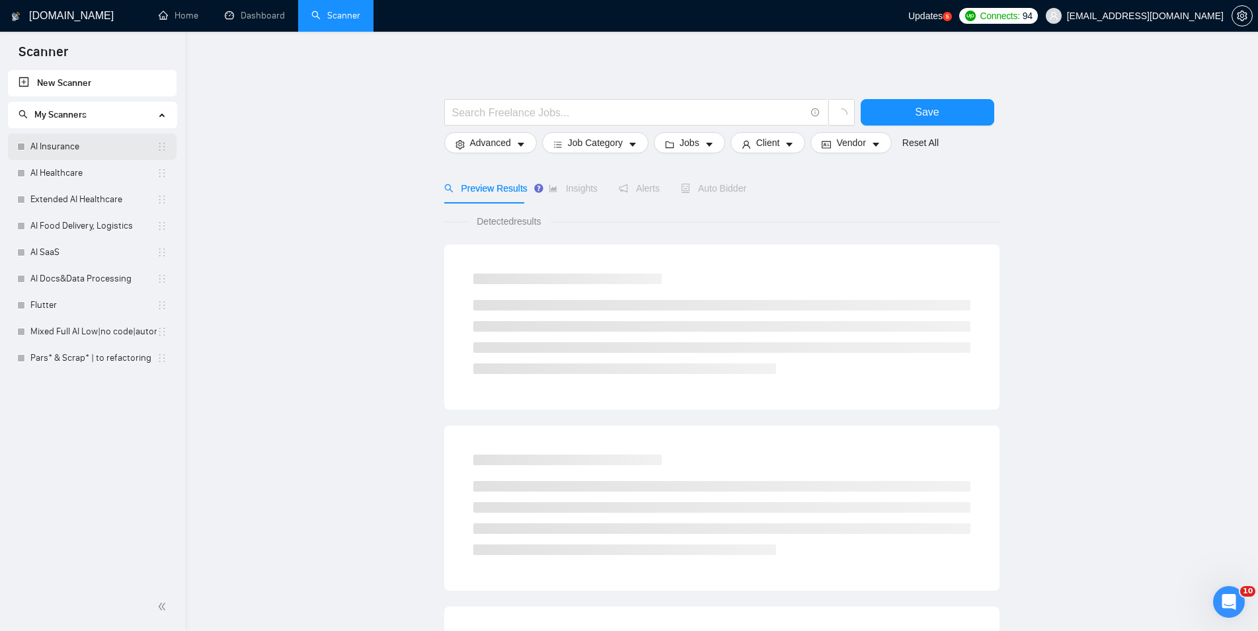
click at [67, 143] on link "AI Insurance" at bounding box center [93, 147] width 126 height 26
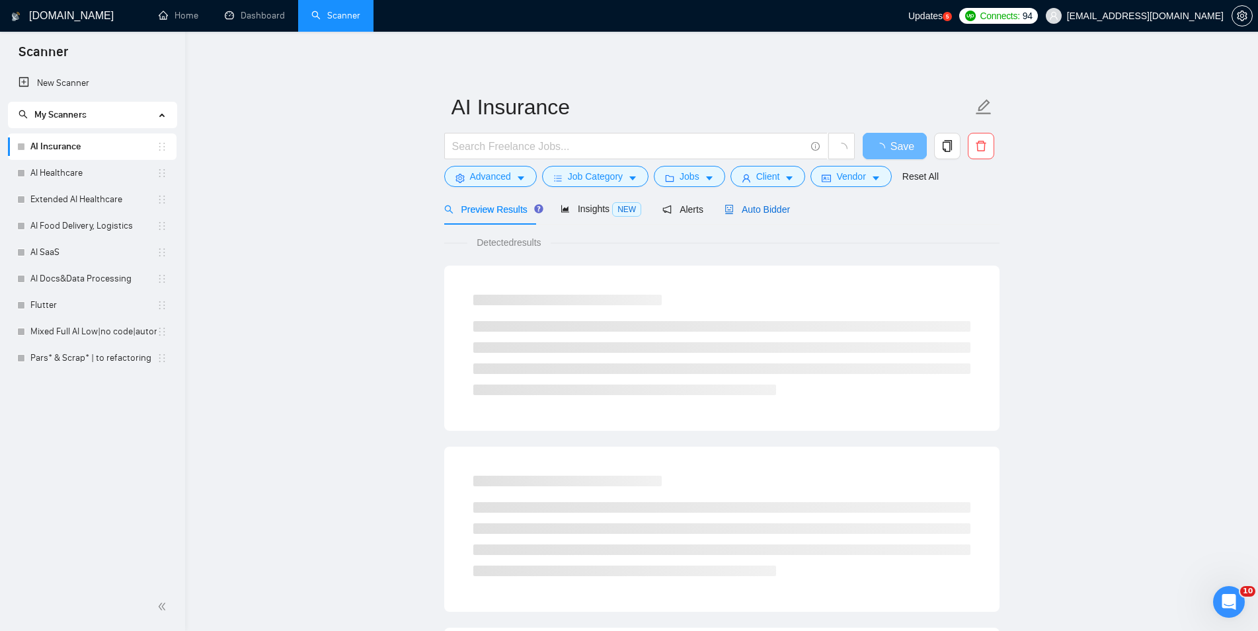
click at [758, 212] on span "Auto Bidder" at bounding box center [757, 209] width 65 height 11
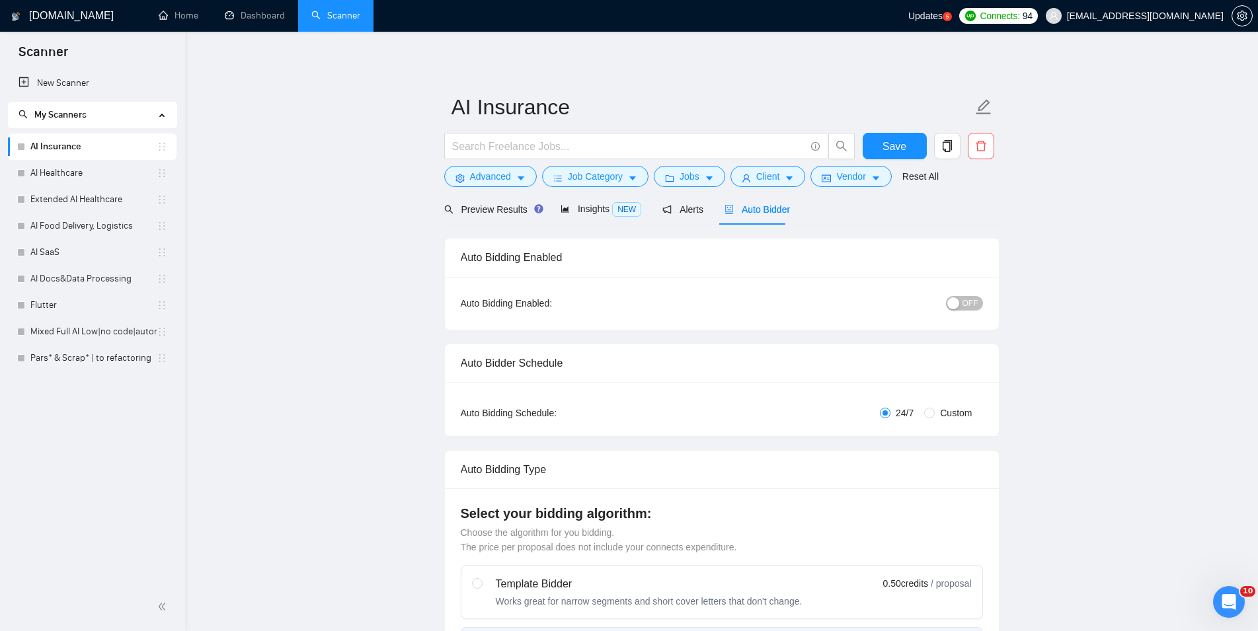
click at [963, 316] on div "Auto Bidding Enabled: OFF" at bounding box center [722, 303] width 554 height 53
click at [963, 299] on button "OFF" at bounding box center [964, 303] width 37 height 15
click at [906, 147] on button "Save" at bounding box center [895, 146] width 64 height 26
click at [93, 174] on link "AI Healthcare" at bounding box center [93, 173] width 126 height 26
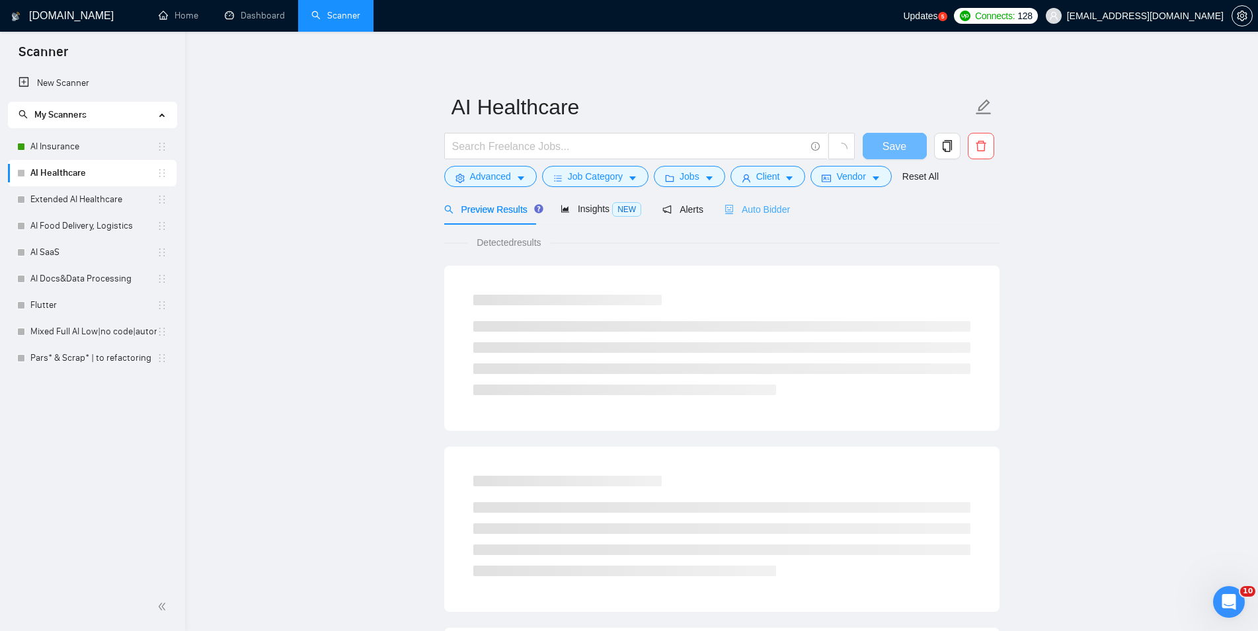
click at [742, 219] on div "Auto Bidder" at bounding box center [757, 209] width 65 height 31
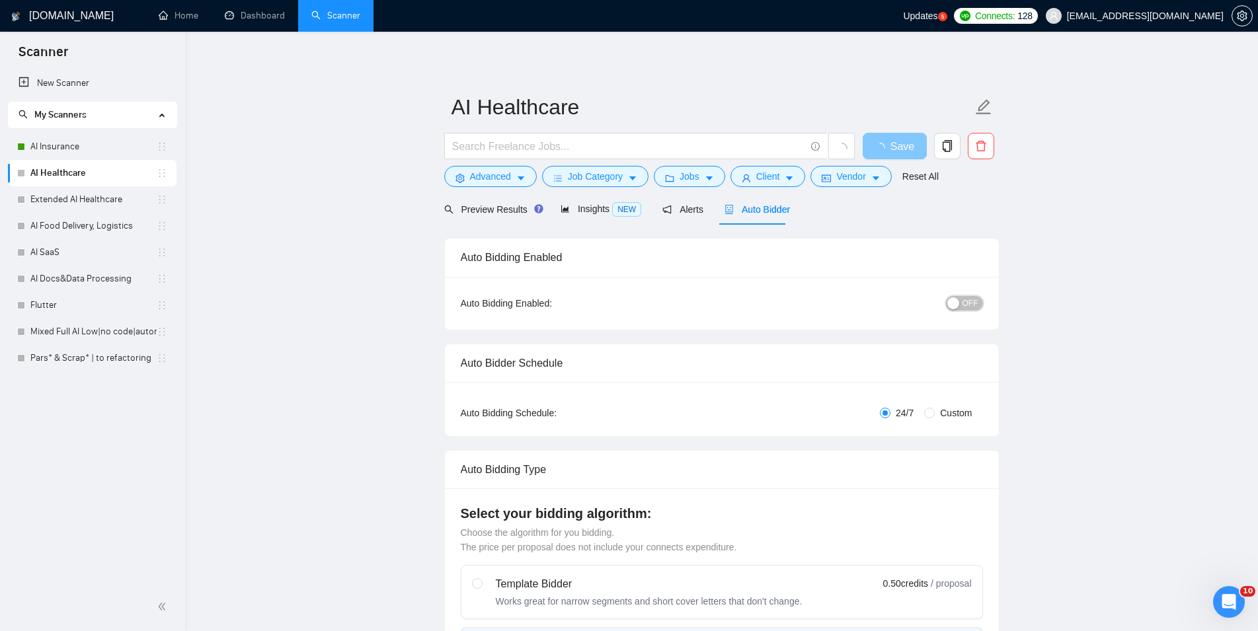
click at [964, 299] on button "OFF" at bounding box center [964, 303] width 37 height 15
checkbox input "true"
click at [911, 149] on button "Save" at bounding box center [895, 146] width 64 height 26
click at [88, 194] on link "Extended AI Healthcare" at bounding box center [93, 199] width 126 height 26
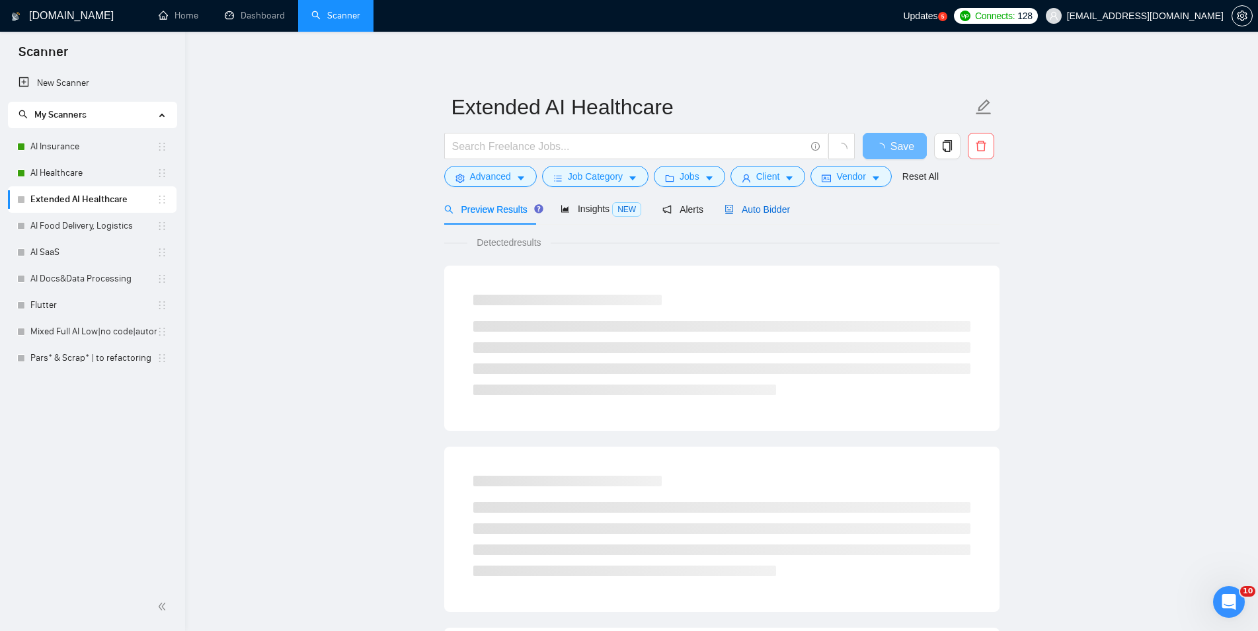
click at [753, 208] on span "Auto Bidder" at bounding box center [757, 209] width 65 height 11
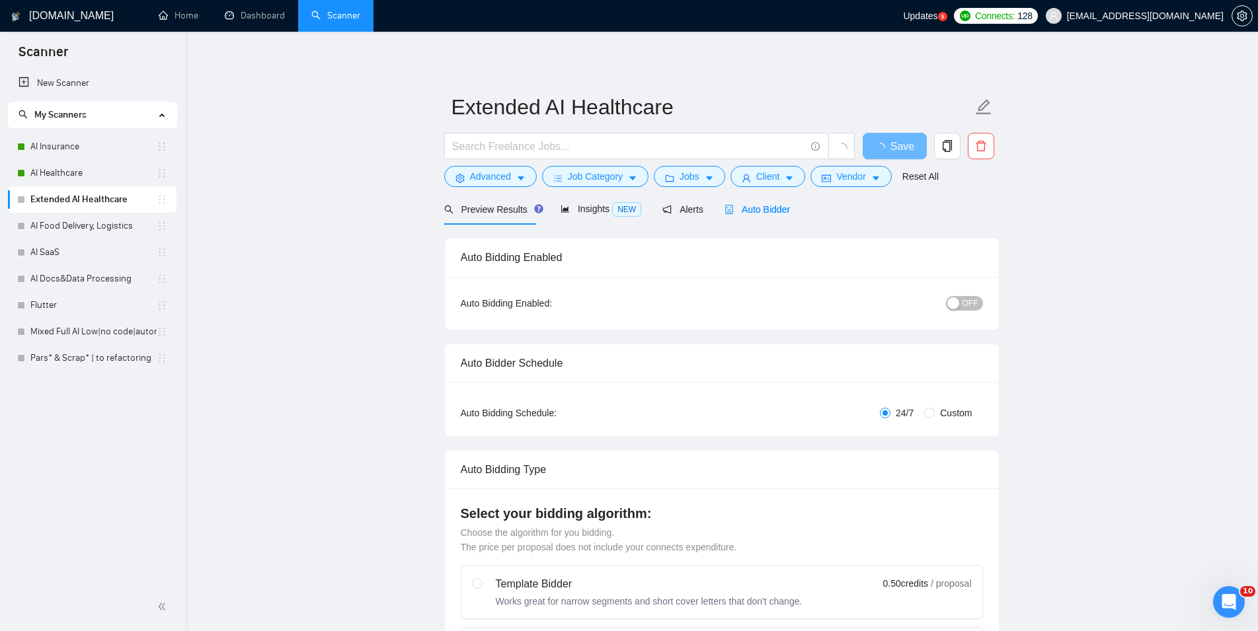
click at [978, 297] on button "OFF" at bounding box center [964, 303] width 37 height 15
click at [893, 146] on span "Save" at bounding box center [895, 146] width 24 height 17
click at [86, 222] on link "AI Food Delivery, Logistics" at bounding box center [93, 226] width 126 height 26
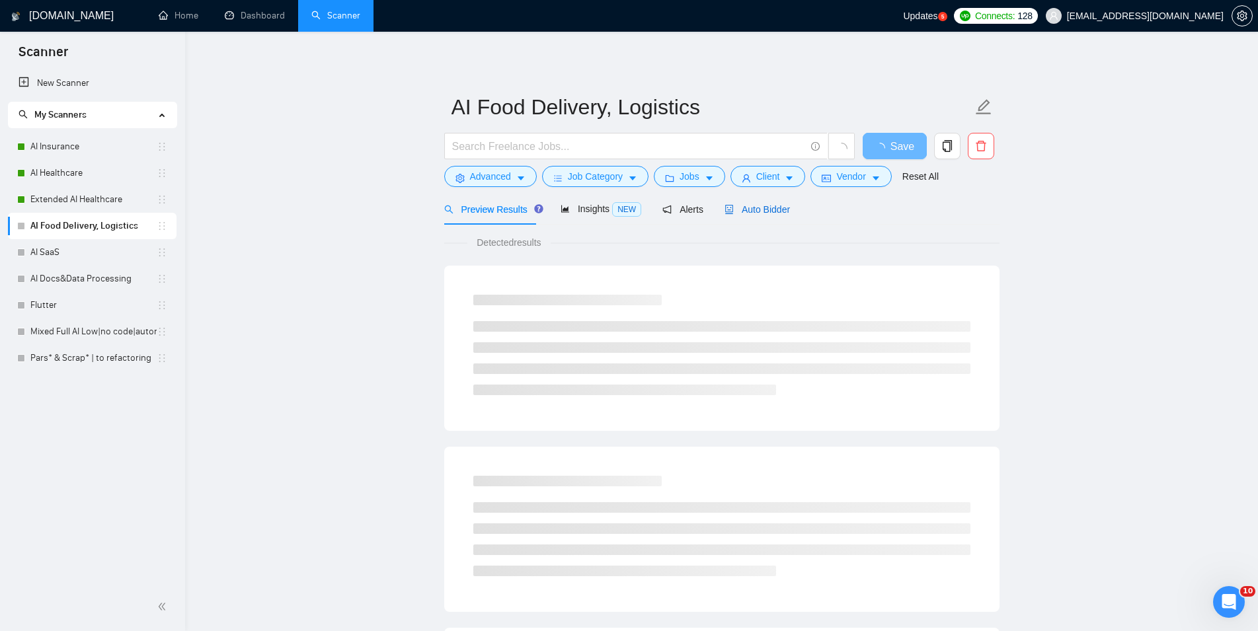
click at [743, 202] on div "Auto Bidder" at bounding box center [757, 209] width 65 height 15
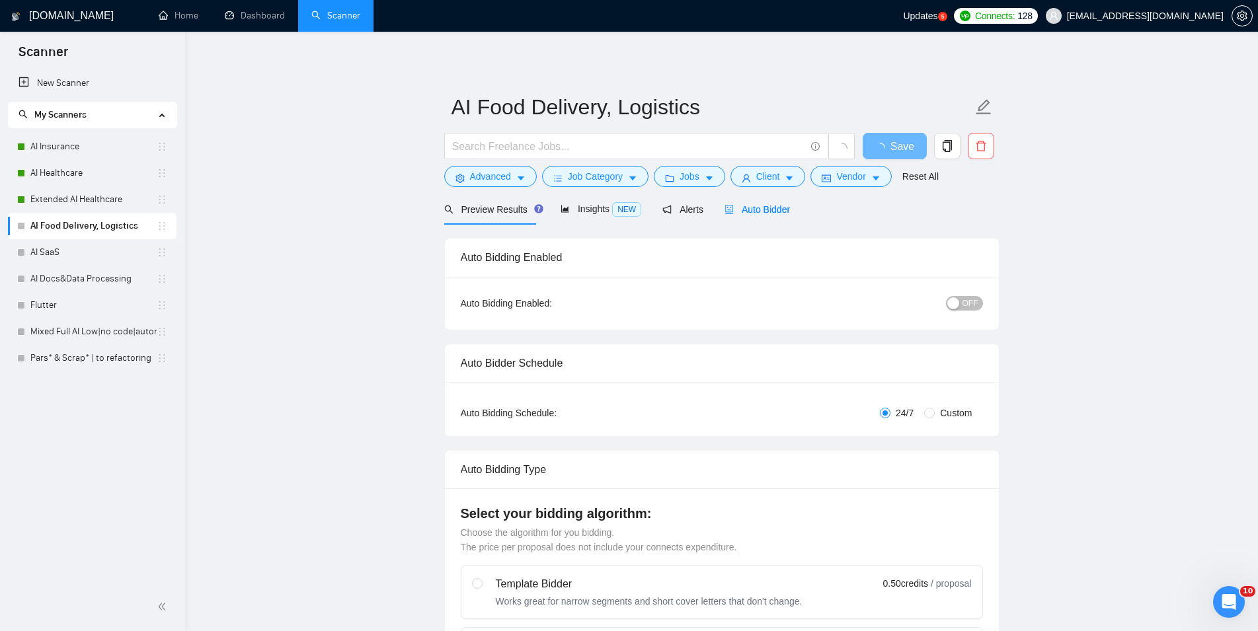
click at [967, 308] on span "OFF" at bounding box center [971, 303] width 16 height 15
click at [897, 149] on span "Save" at bounding box center [903, 146] width 24 height 17
click at [92, 253] on link "AI SaaS" at bounding box center [93, 252] width 126 height 26
click at [752, 217] on div "Auto Bidder" at bounding box center [762, 209] width 65 height 31
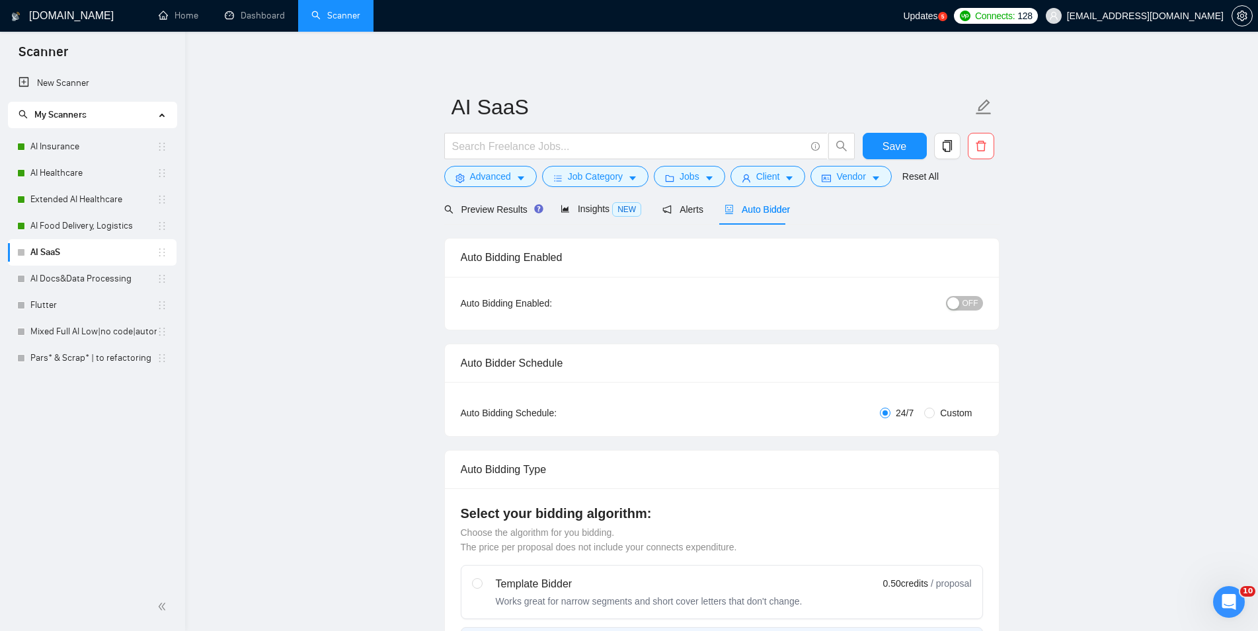
click at [965, 297] on span "OFF" at bounding box center [971, 303] width 16 height 15
click at [904, 154] on span "Save" at bounding box center [895, 146] width 24 height 17
click at [67, 279] on link "AI Docs&Data Processing" at bounding box center [93, 279] width 126 height 26
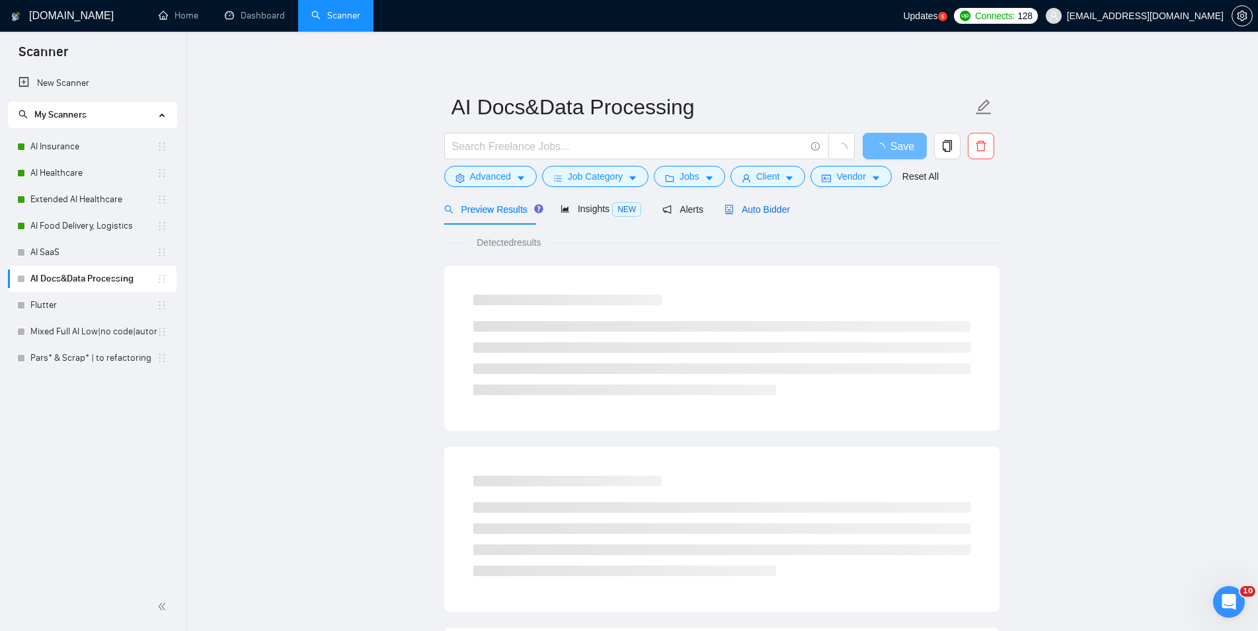
click at [748, 212] on span "Auto Bidder" at bounding box center [757, 209] width 65 height 11
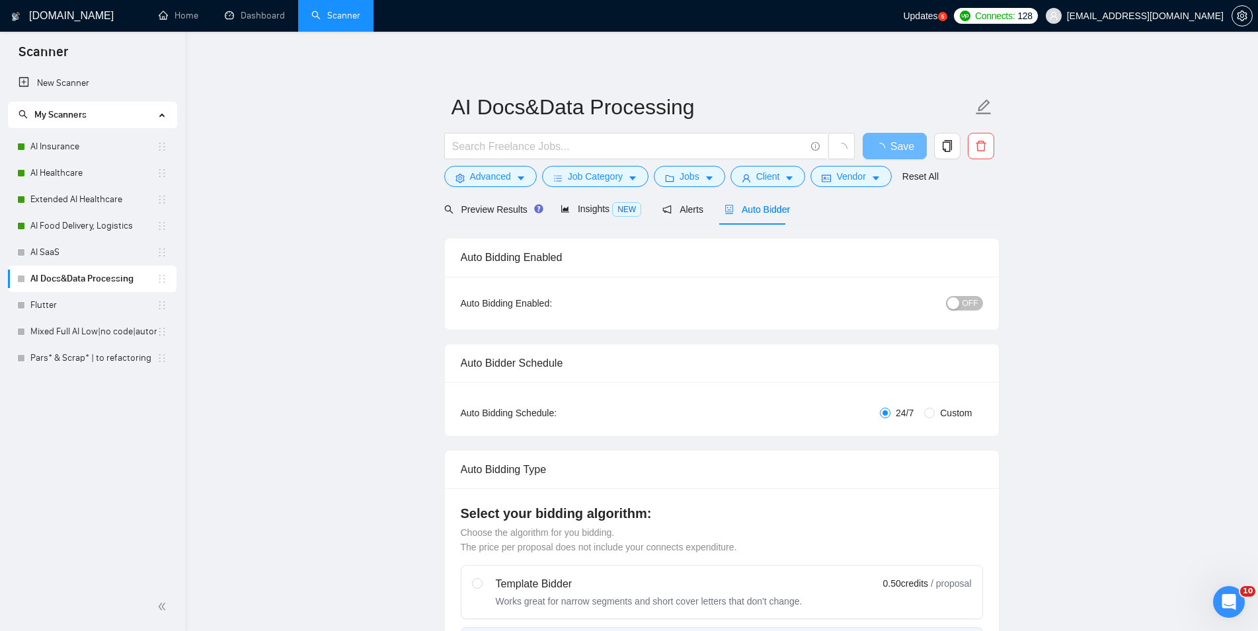
click at [959, 296] on div "OFF" at bounding box center [896, 303] width 174 height 15
click at [955, 307] on div "button" at bounding box center [953, 304] width 12 height 12
click at [904, 148] on span "Save" at bounding box center [895, 146] width 24 height 17
click at [56, 313] on link "Flutter" at bounding box center [93, 305] width 126 height 26
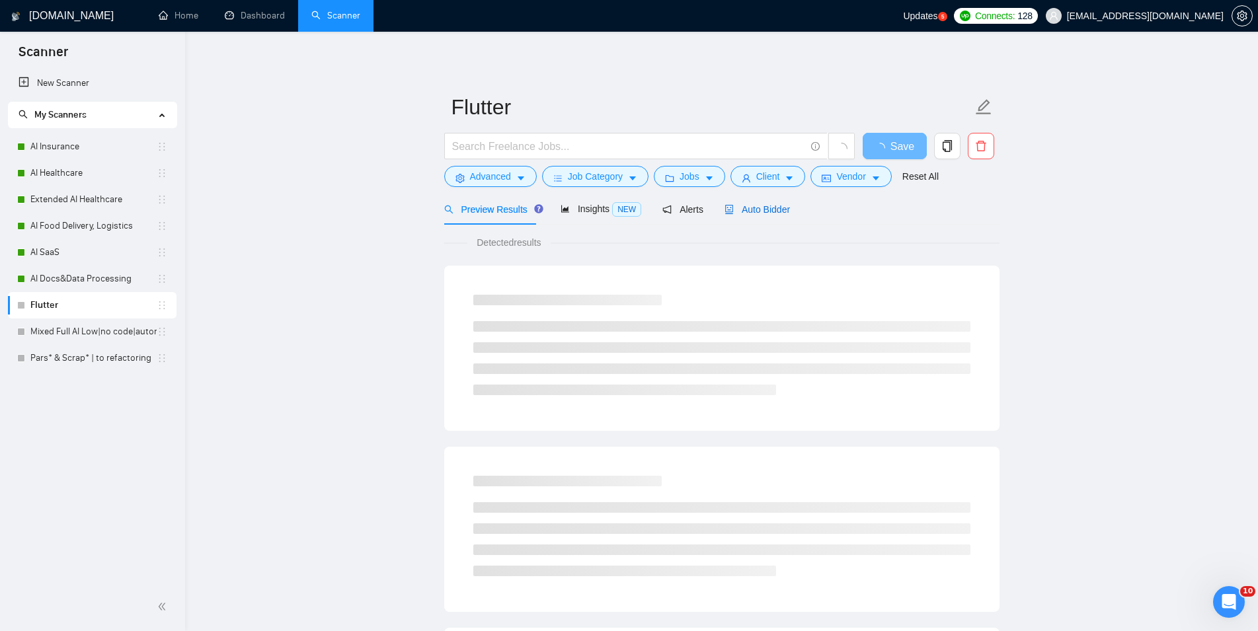
click at [750, 213] on span "Auto Bidder" at bounding box center [757, 209] width 65 height 11
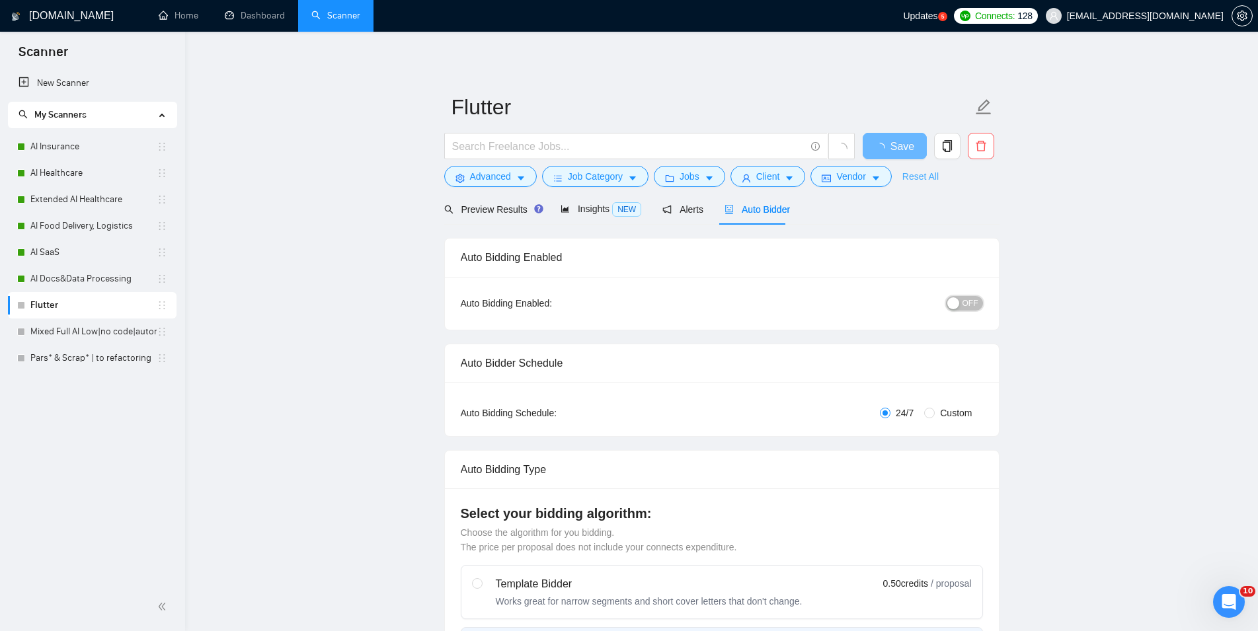
click at [967, 298] on span "OFF" at bounding box center [971, 303] width 16 height 15
click at [906, 148] on button "Save" at bounding box center [895, 146] width 64 height 26
click at [117, 332] on link "Mixed Full AI Low|no code|automations" at bounding box center [93, 332] width 126 height 26
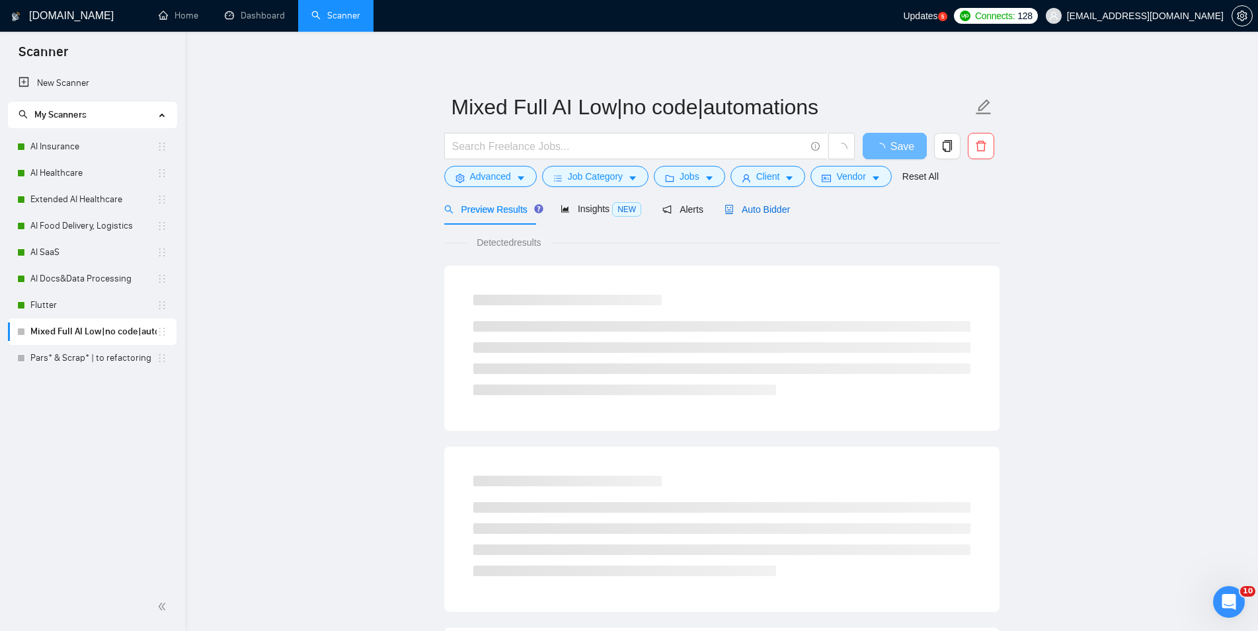
click at [754, 206] on span "Auto Bidder" at bounding box center [757, 209] width 65 height 11
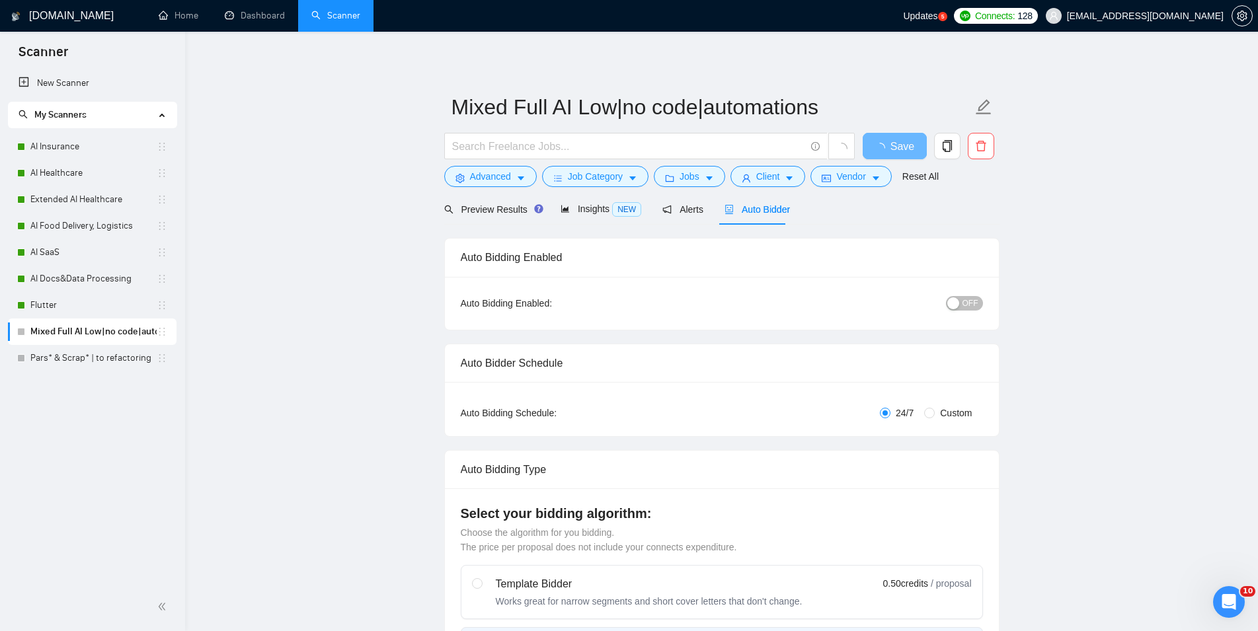
click at [969, 309] on span "OFF" at bounding box center [971, 303] width 16 height 15
checkbox input "true"
click at [891, 147] on span "Save" at bounding box center [895, 146] width 24 height 17
click at [86, 366] on link "Pars* & Scrap* | to refactoring" at bounding box center [93, 358] width 126 height 26
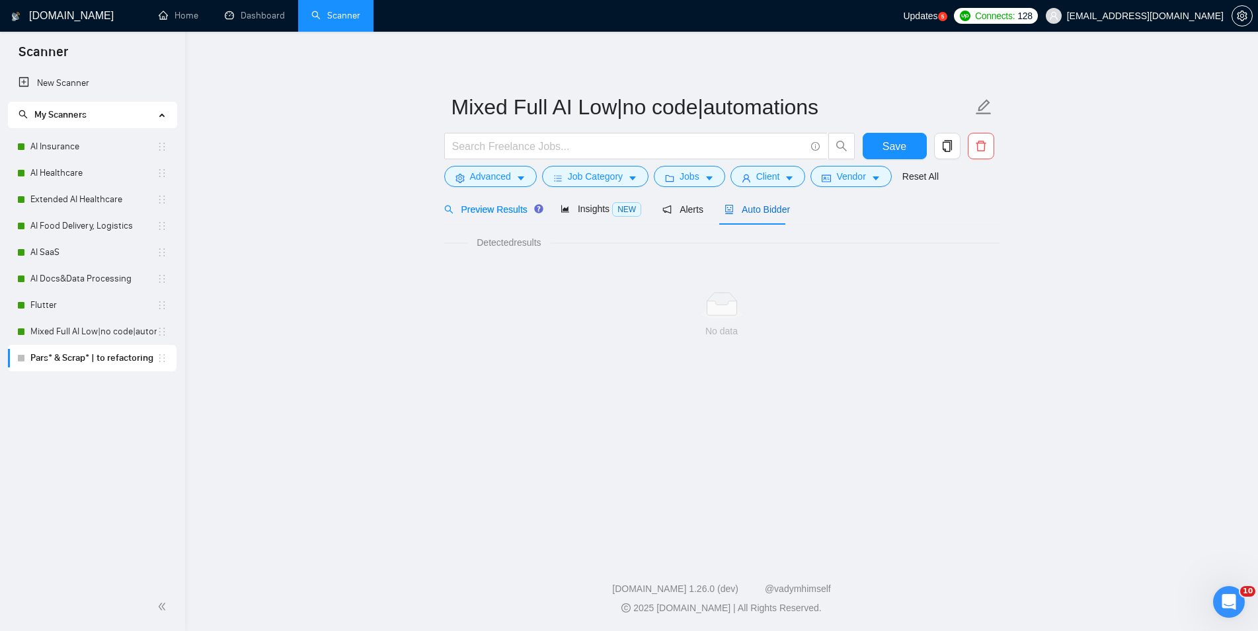
click at [754, 206] on span "Auto Bidder" at bounding box center [757, 209] width 65 height 11
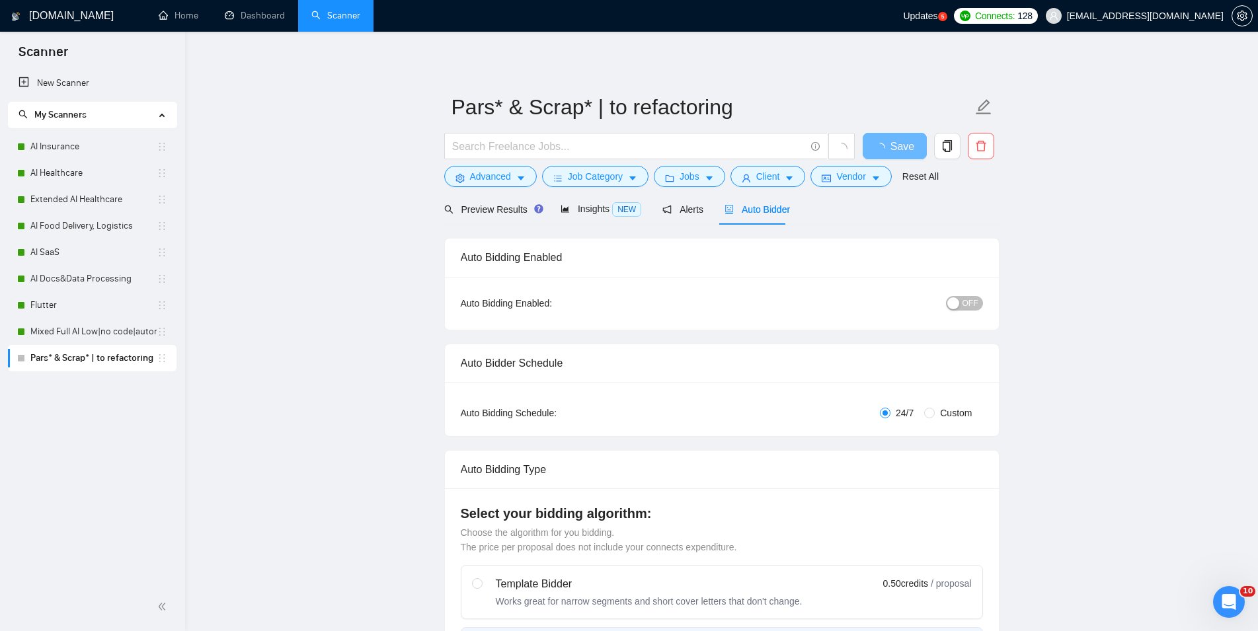
click at [959, 305] on div "button" at bounding box center [953, 304] width 12 height 12
click at [898, 144] on span "Save" at bounding box center [895, 146] width 24 height 17
click at [240, 20] on link "Dashboard" at bounding box center [255, 15] width 60 height 11
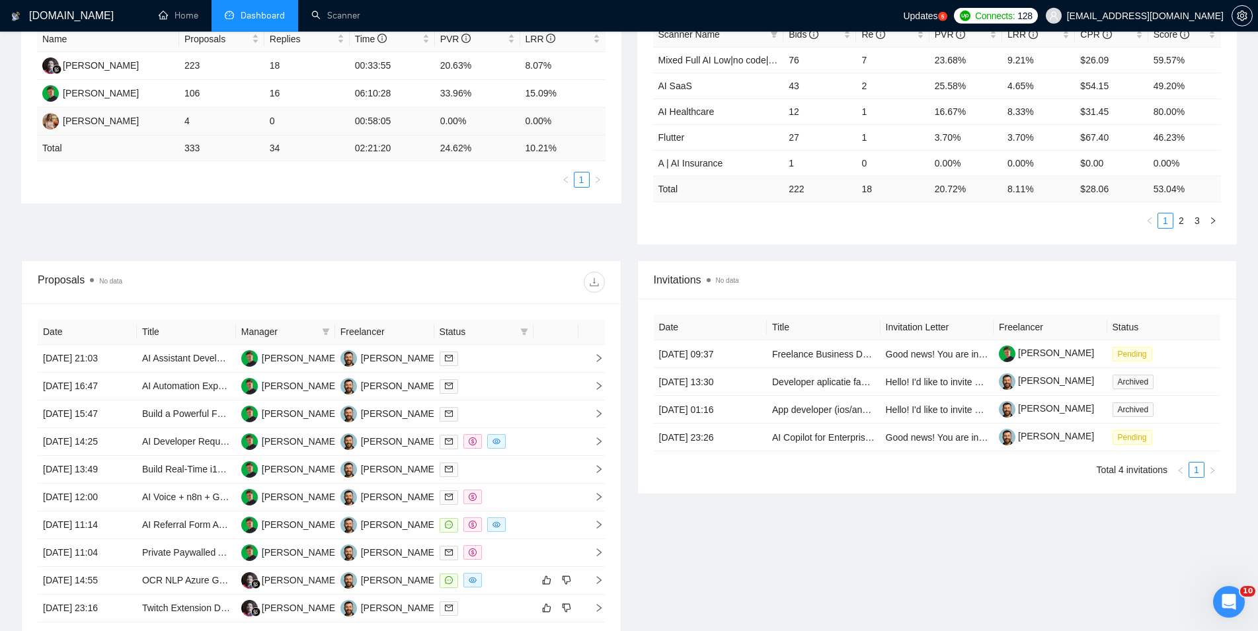
scroll to position [270, 0]
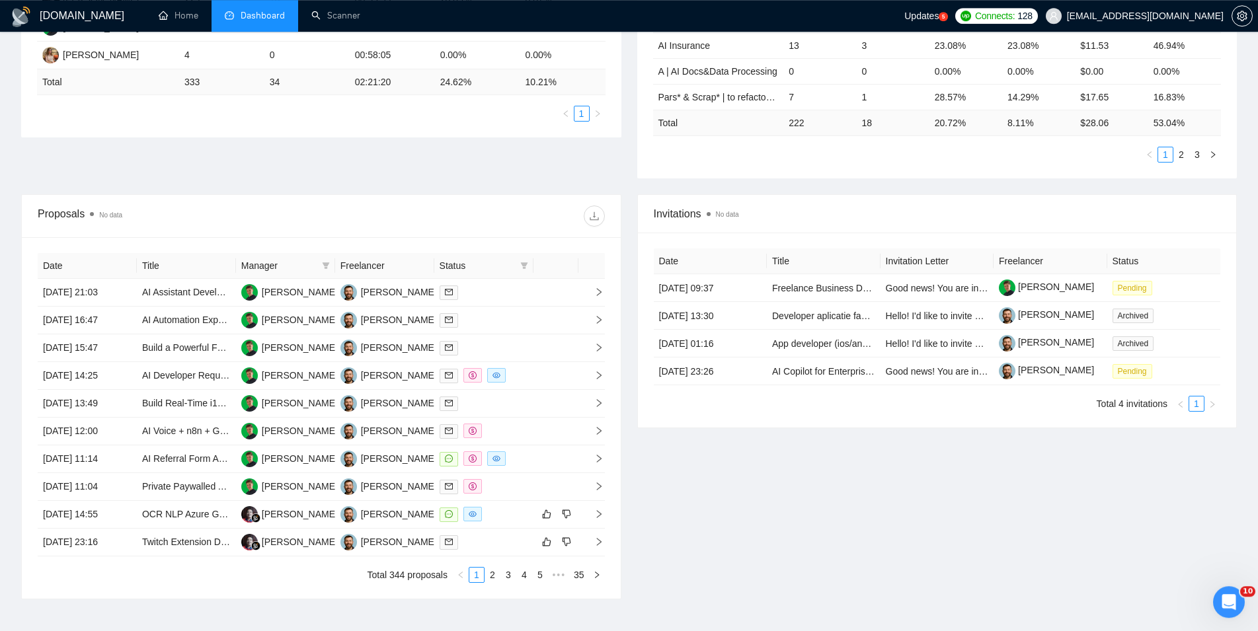
scroll to position [344, 0]
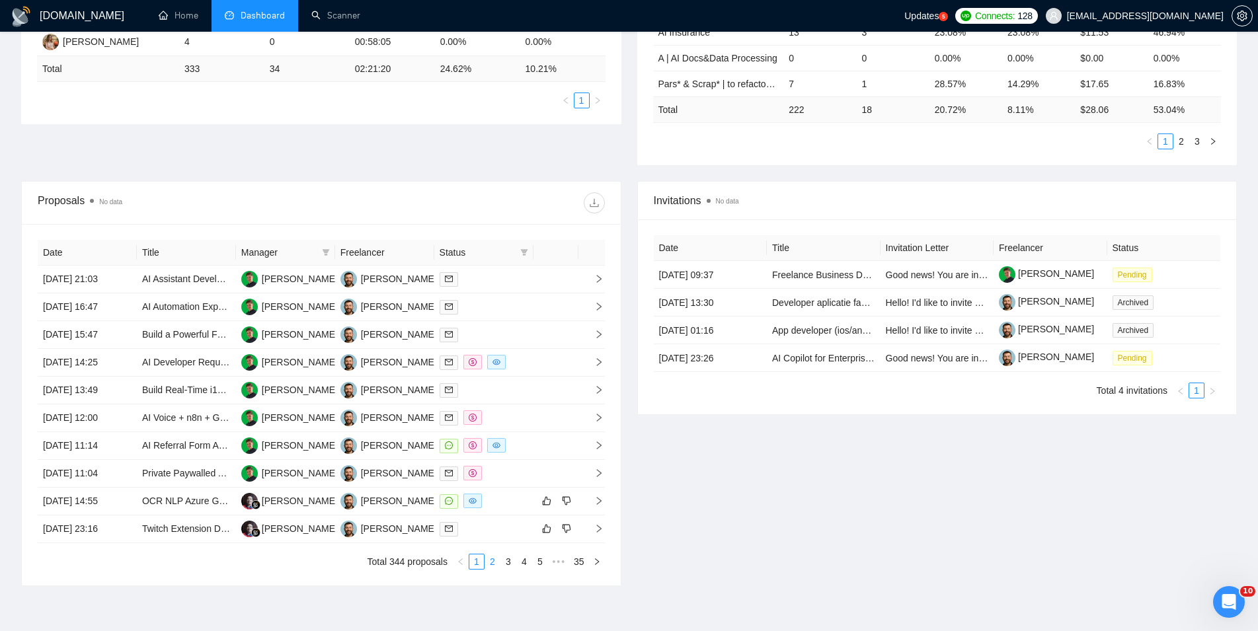
click at [490, 561] on link "2" at bounding box center [492, 562] width 15 height 15
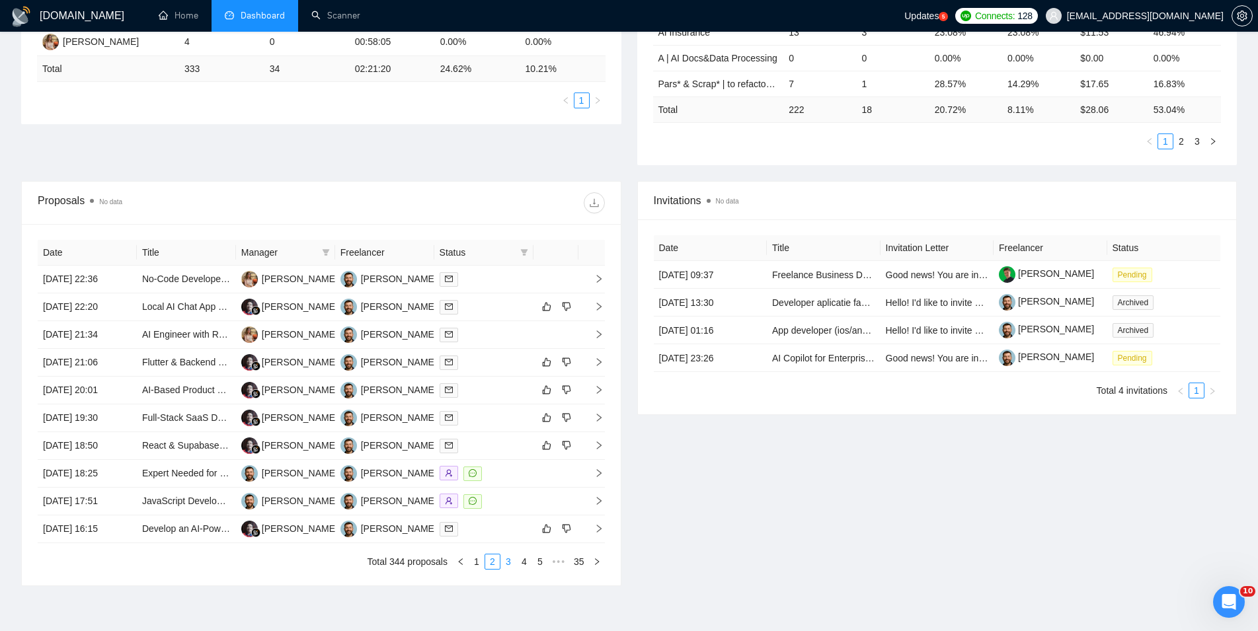
click at [508, 569] on link "3" at bounding box center [508, 562] width 15 height 15
click at [495, 569] on link "2" at bounding box center [492, 562] width 15 height 15
click at [128, 286] on td "08 Aug, 2025 22:36" at bounding box center [87, 280] width 99 height 28
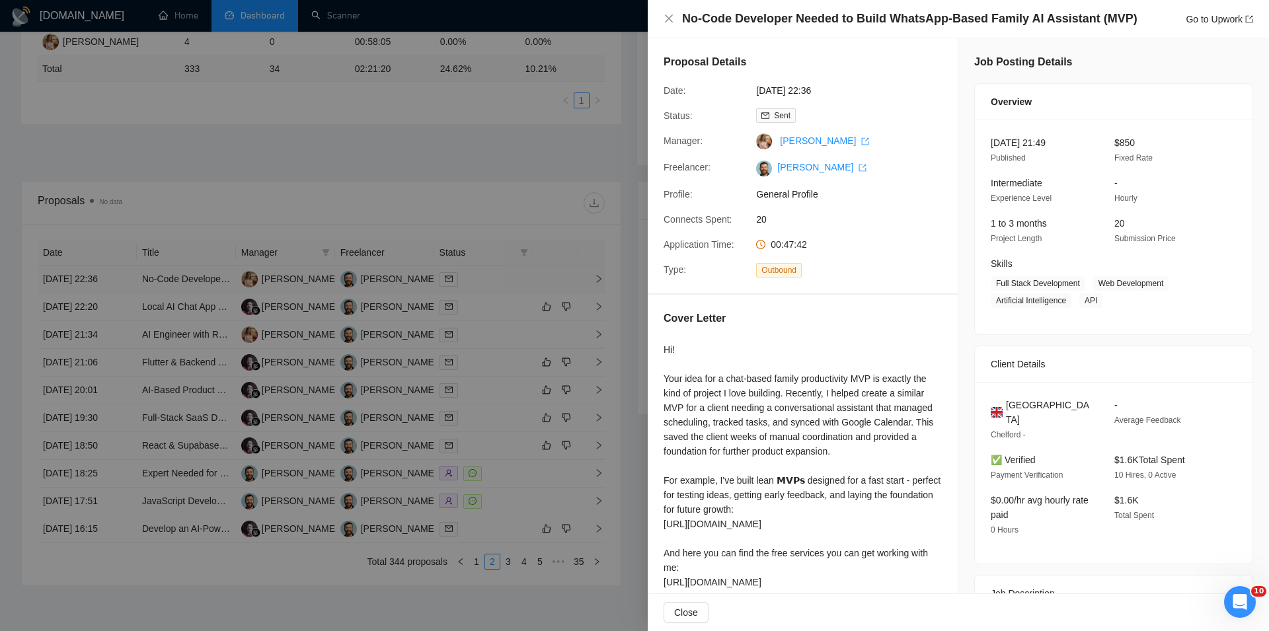
click at [128, 286] on div at bounding box center [634, 315] width 1269 height 631
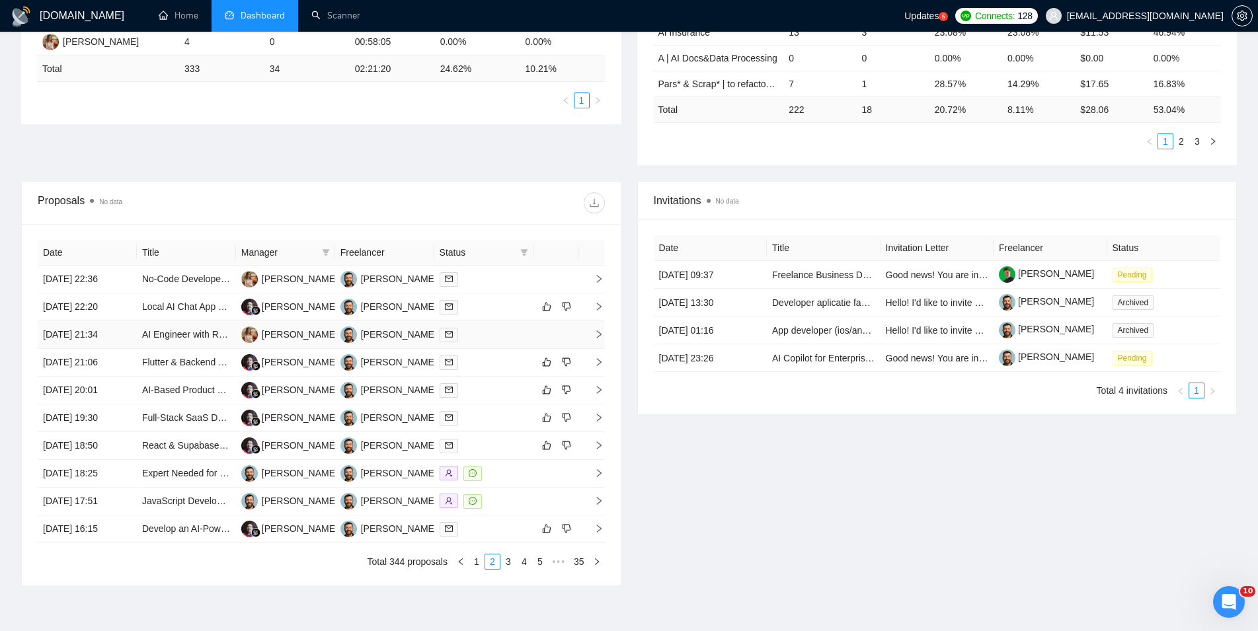
click at [134, 334] on td "08 Aug, 2025 21:34" at bounding box center [87, 335] width 99 height 28
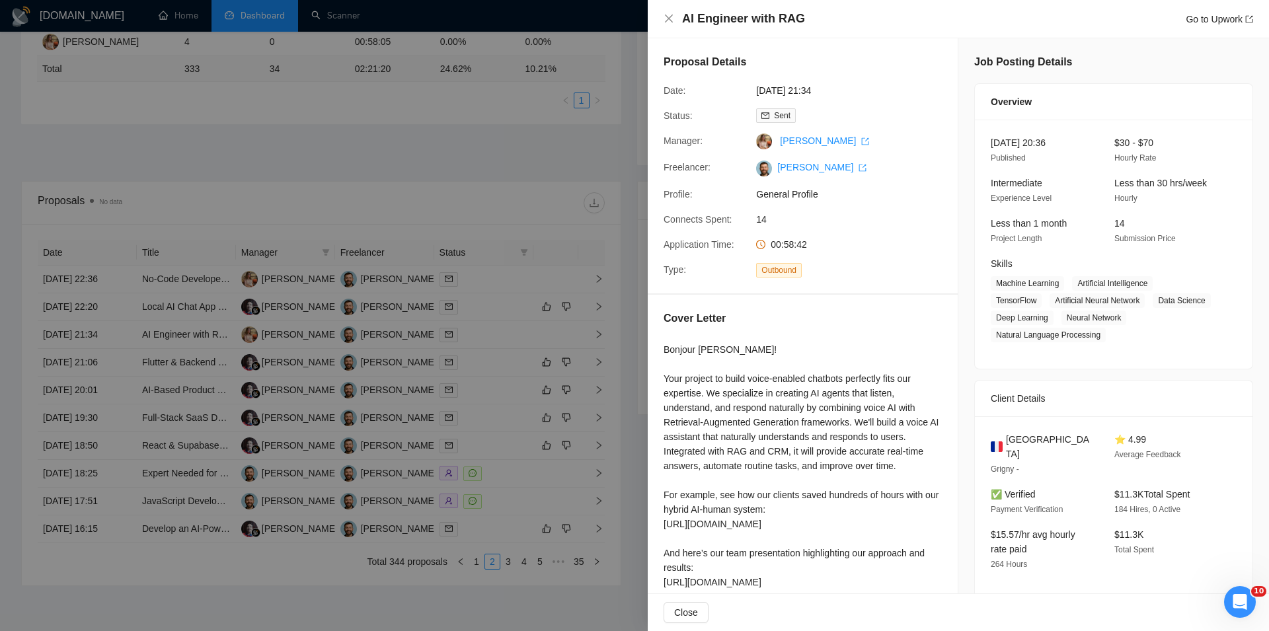
click at [134, 334] on div at bounding box center [634, 315] width 1269 height 631
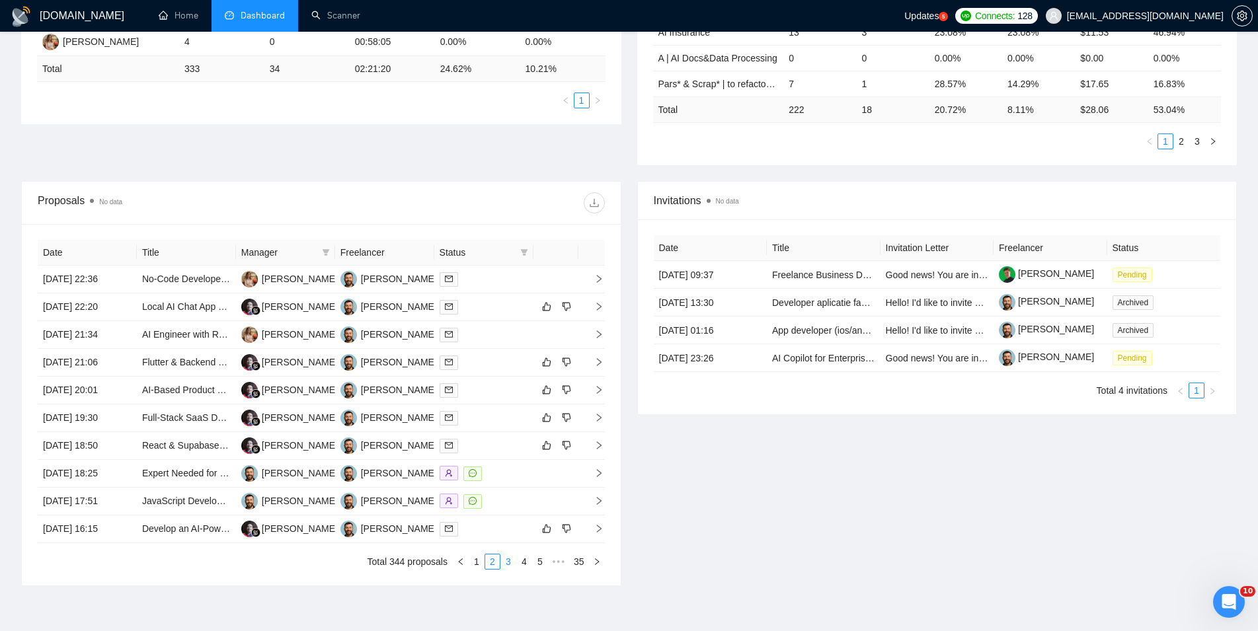
click at [509, 570] on li "3" at bounding box center [508, 562] width 16 height 16
click at [521, 569] on link "4" at bounding box center [524, 562] width 15 height 15
drag, startPoint x: 521, startPoint y: 559, endPoint x: 514, endPoint y: 555, distance: 7.4
click at [520, 559] on link "5" at bounding box center [524, 562] width 15 height 15
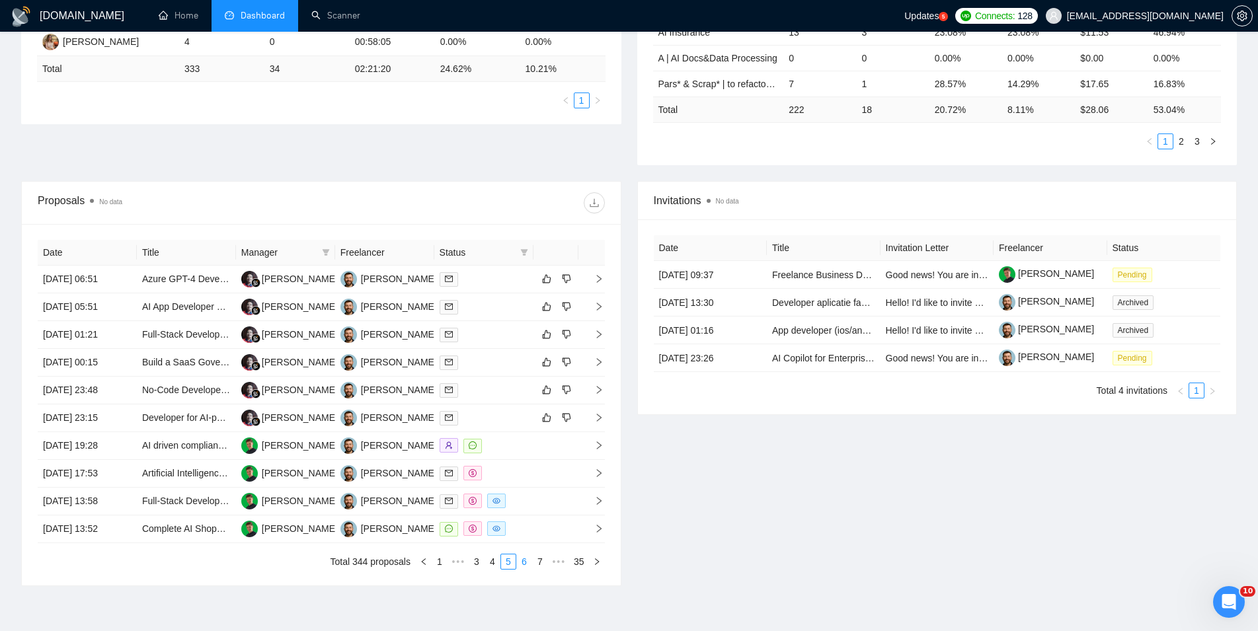
click at [528, 561] on link "6" at bounding box center [524, 562] width 15 height 15
